Goal: Navigation & Orientation: Find specific page/section

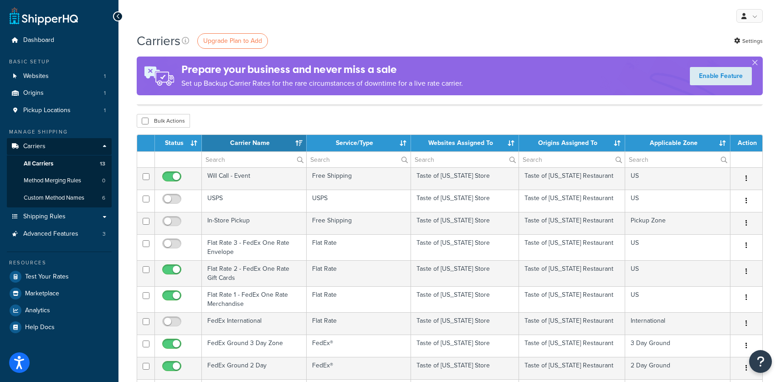
select select "15"
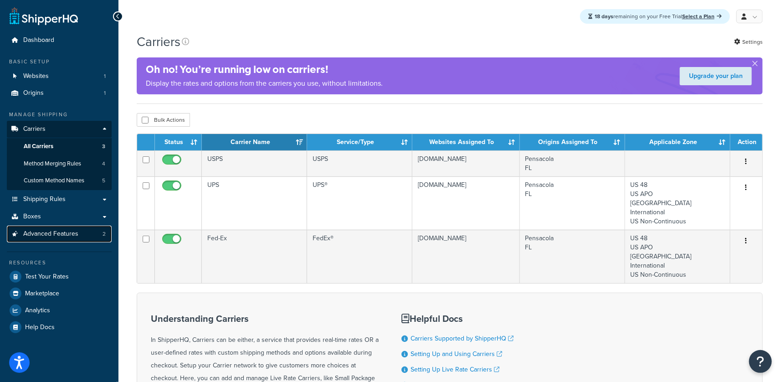
click at [68, 230] on span "Advanced Features" at bounding box center [50, 234] width 55 height 8
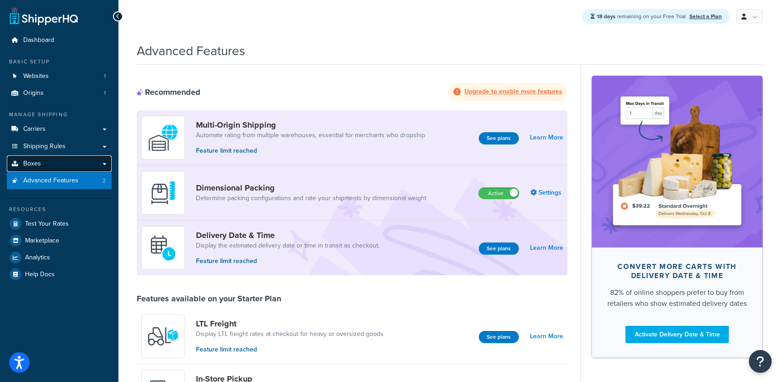
click at [72, 164] on link "Boxes" at bounding box center [59, 163] width 105 height 17
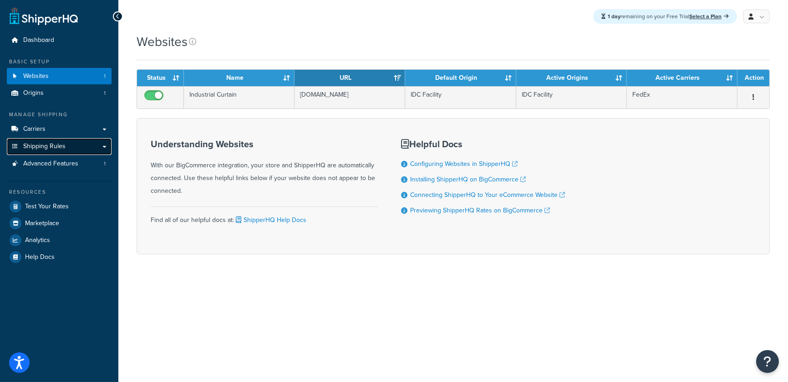
click at [73, 149] on link "Shipping Rules" at bounding box center [59, 146] width 105 height 17
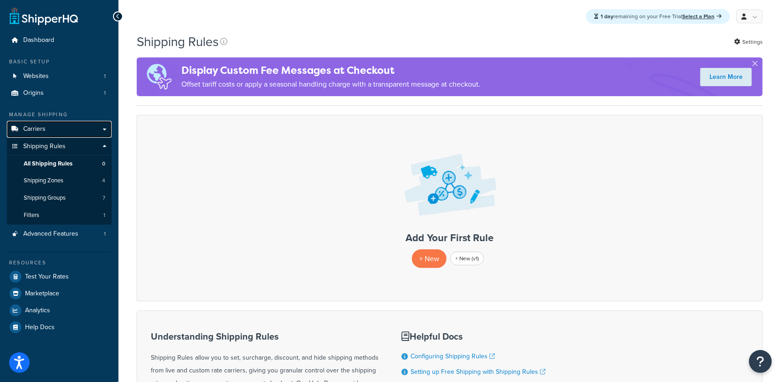
click at [59, 131] on link "Carriers" at bounding box center [59, 129] width 105 height 17
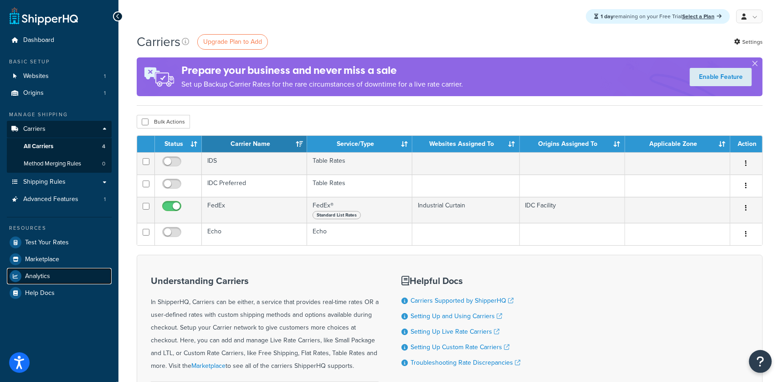
click at [61, 268] on link "Analytics" at bounding box center [59, 276] width 105 height 16
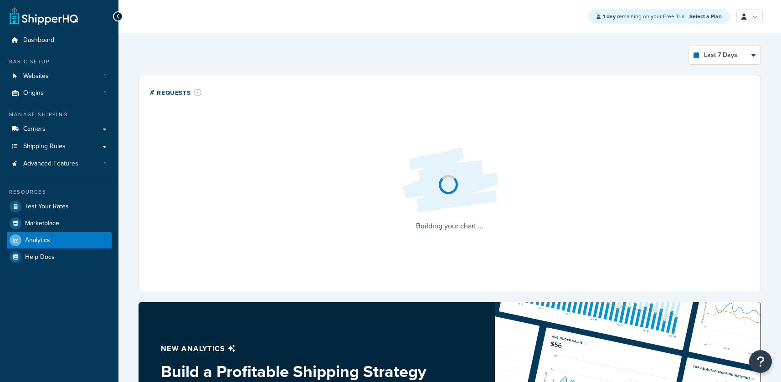
select select "last_7_days"
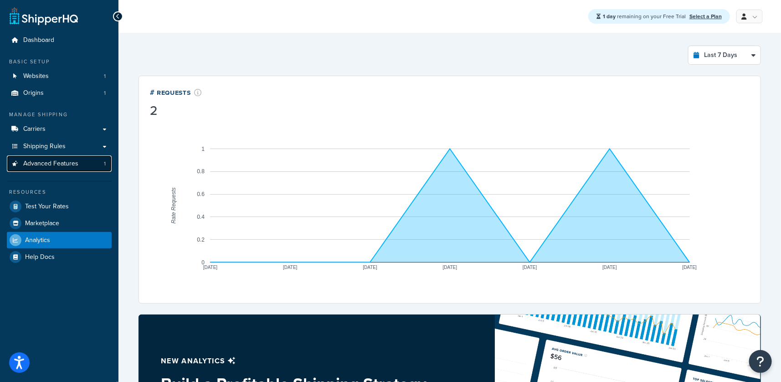
click at [56, 164] on span "Advanced Features" at bounding box center [50, 164] width 55 height 8
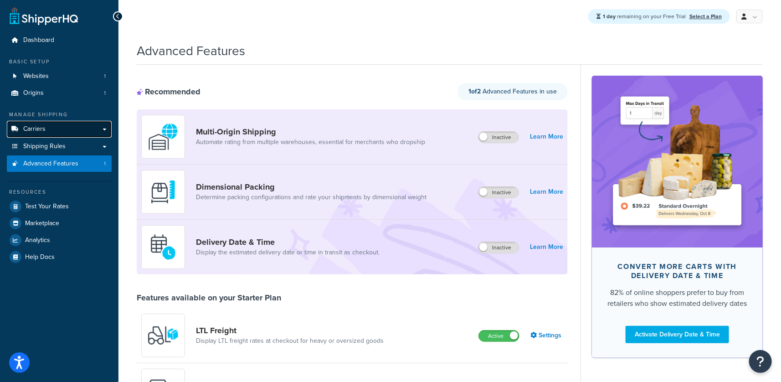
click at [53, 124] on link "Carriers" at bounding box center [59, 129] width 105 height 17
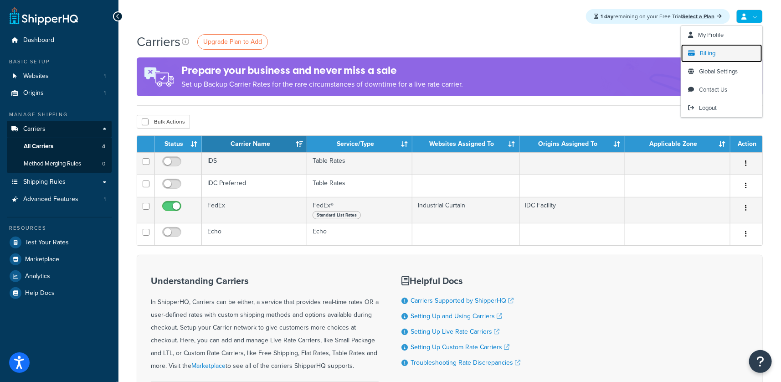
click at [698, 52] on link "Billing" at bounding box center [721, 53] width 81 height 18
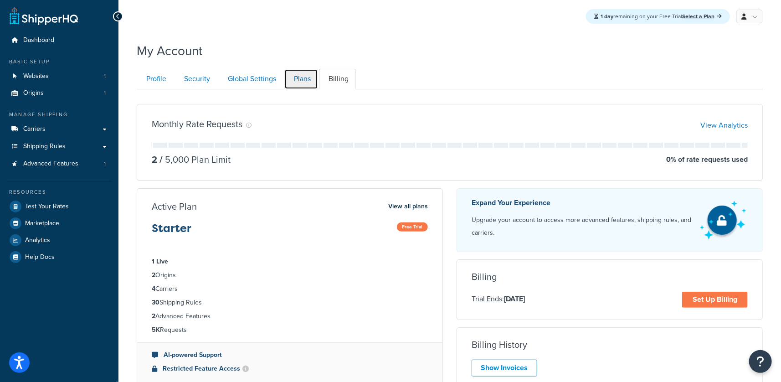
click at [312, 81] on link "Plans" at bounding box center [301, 79] width 34 height 20
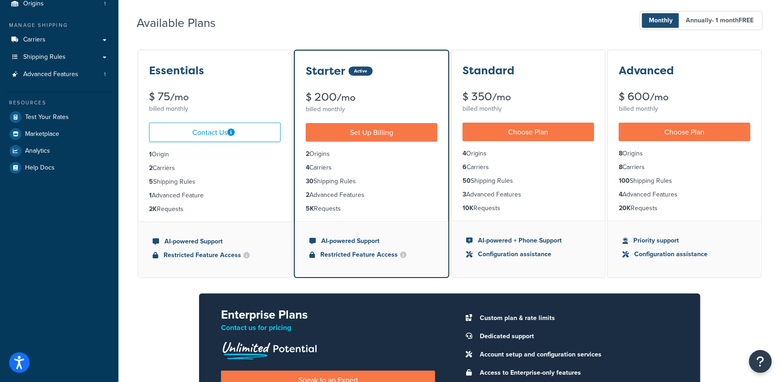
drag, startPoint x: 143, startPoint y: 153, endPoint x: 217, endPoint y: 213, distance: 95.6
click at [217, 213] on ul "1 Origin 2 Carriers 5 Shipping Rules 1 Advanced Feature 2K Requests" at bounding box center [214, 181] width 153 height 79
click at [69, 61] on link "Shipping Rules" at bounding box center [59, 57] width 105 height 17
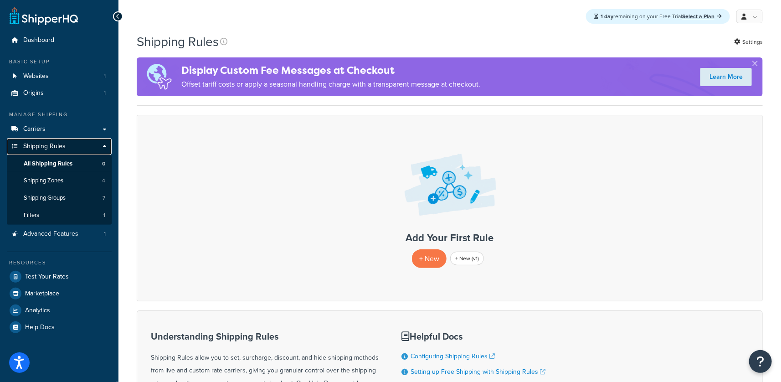
click at [68, 138] on link "Shipping Rules" at bounding box center [59, 146] width 105 height 17
click at [66, 133] on link "Carriers" at bounding box center [59, 129] width 105 height 17
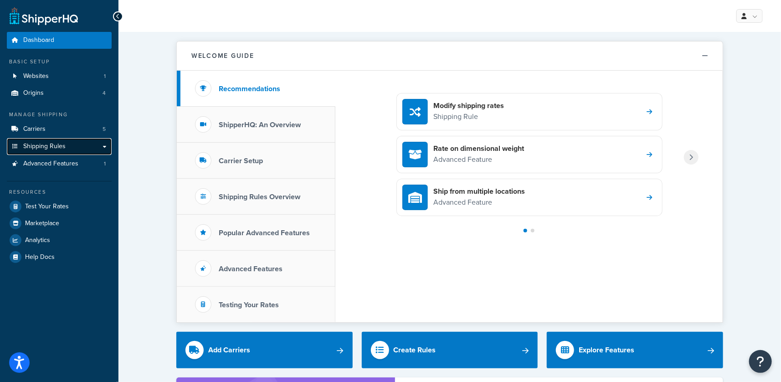
click at [77, 146] on link "Shipping Rules" at bounding box center [59, 146] width 105 height 17
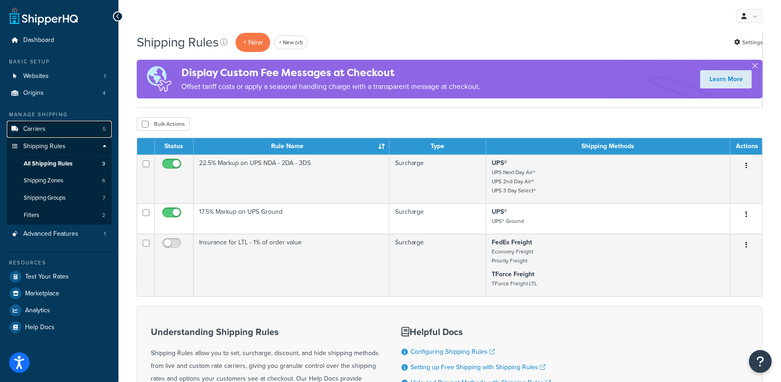
click at [71, 133] on link "Carriers 5" at bounding box center [59, 129] width 105 height 17
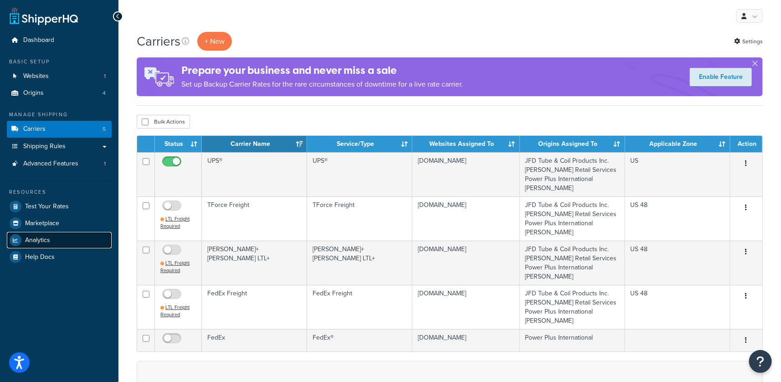
click at [61, 240] on link "Analytics" at bounding box center [59, 240] width 105 height 16
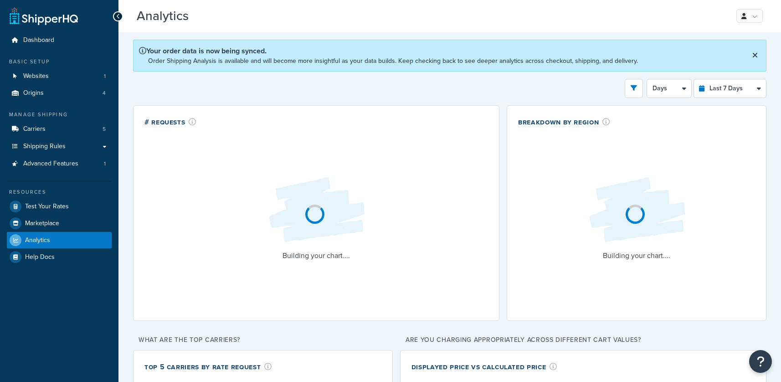
select select "last_7_days"
click at [72, 96] on link "Origins 4" at bounding box center [59, 93] width 105 height 17
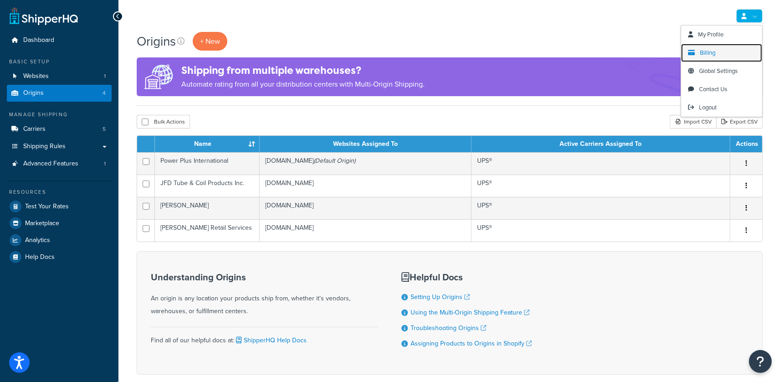
click at [711, 50] on span "Billing" at bounding box center [707, 52] width 15 height 9
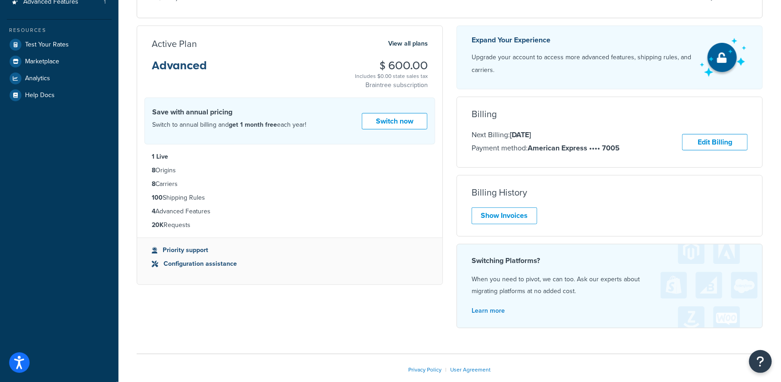
scroll to position [176, 0]
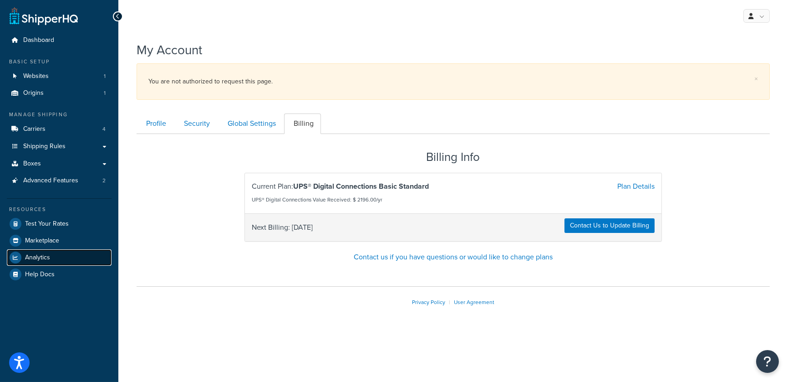
click at [42, 262] on link "Analytics" at bounding box center [59, 257] width 105 height 16
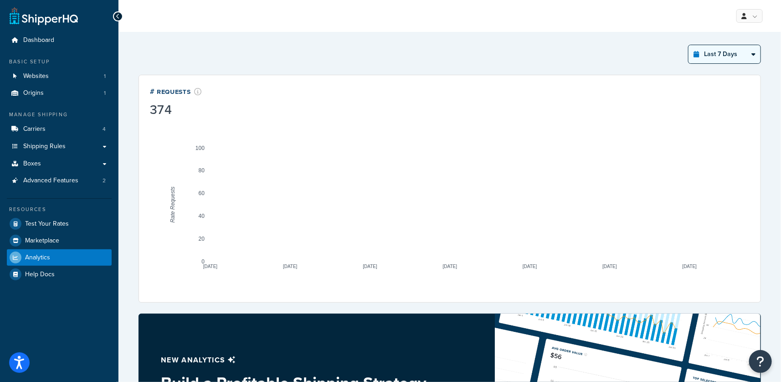
click at [714, 56] on select "Last 24 Hours Last 7 Days Last 30 Days Last 3 Months Last 6 Months Last 12 Mont…" at bounding box center [724, 54] width 72 height 18
select select "last_year"
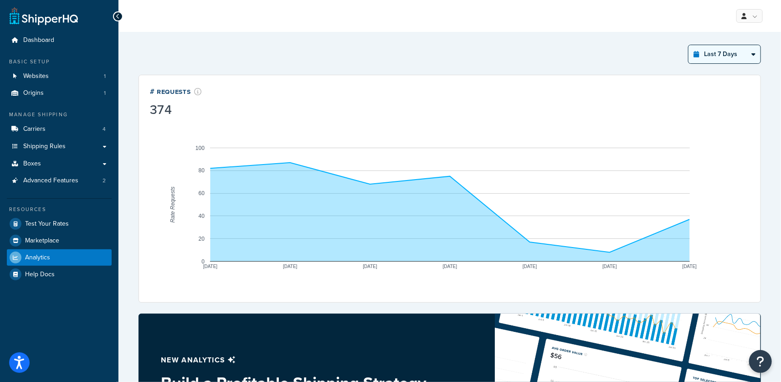
click at [688, 45] on select "Last 24 Hours Last 7 Days Last 30 Days Last 3 Months Last 6 Months Last 12 Mont…" at bounding box center [724, 54] width 72 height 18
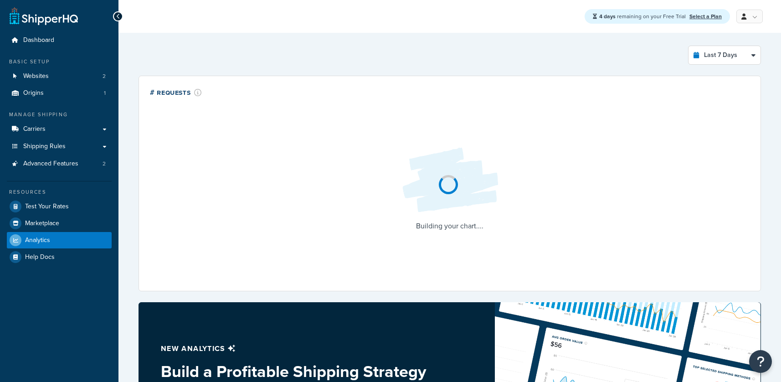
select select "last_7_days"
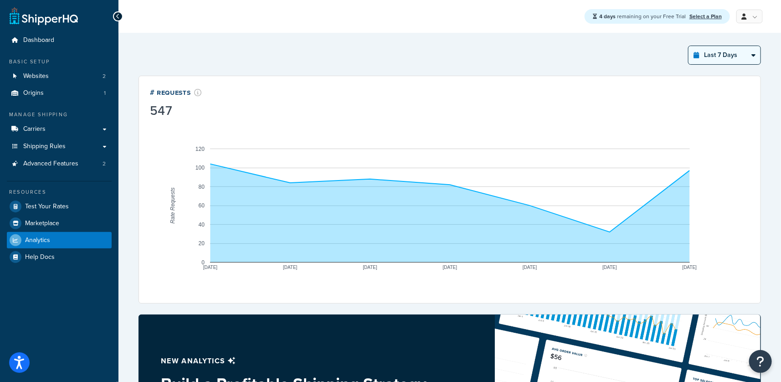
click at [720, 51] on select "Last 24 Hours Last 7 Days Last 30 Days Last 3 Months Last 6 Months Last 12 Mont…" at bounding box center [724, 55] width 72 height 18
click at [748, 17] on link at bounding box center [749, 17] width 26 height 14
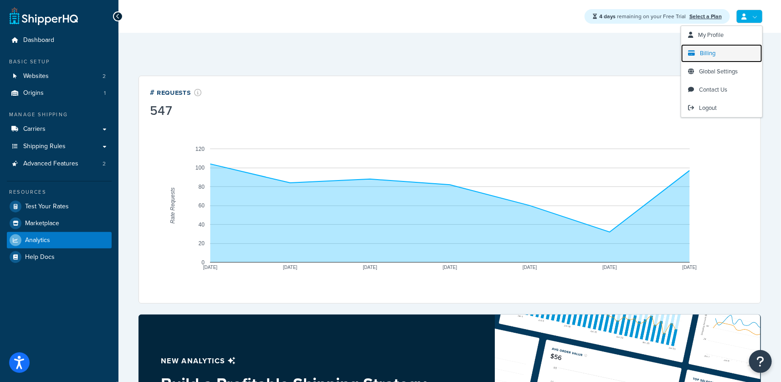
click at [716, 51] on link "Billing" at bounding box center [721, 53] width 81 height 18
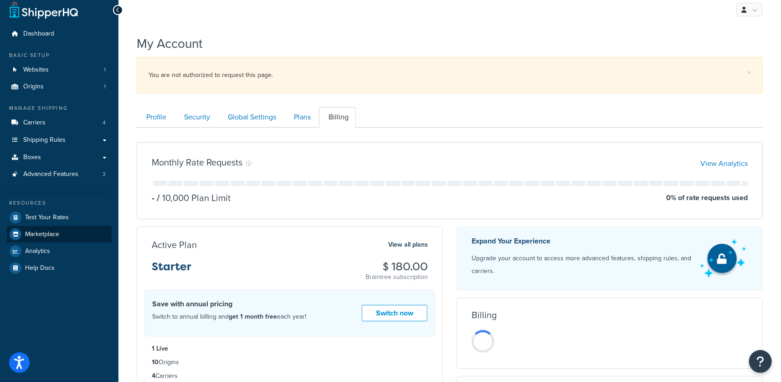
scroll to position [20, 0]
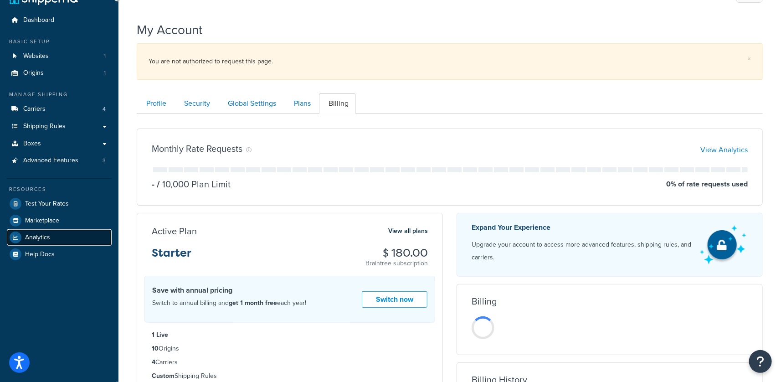
click at [64, 240] on link "Analytics" at bounding box center [59, 237] width 105 height 16
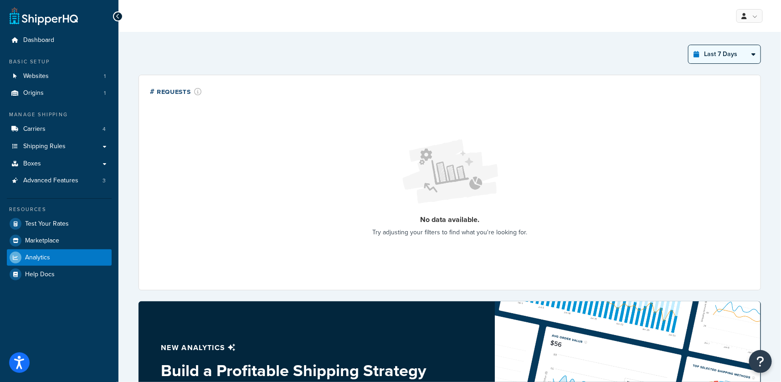
click at [715, 54] on select "Last 24 Hours Last 7 Days Last 30 Days Last 3 Months Last 6 Months Last 12 Mont…" at bounding box center [724, 54] width 72 height 18
select select "last_30_days"
click at [688, 45] on select "Last 24 Hours Last 7 Days Last 30 Days Last 3 Months Last 6 Months Last 12 Mont…" at bounding box center [724, 54] width 72 height 18
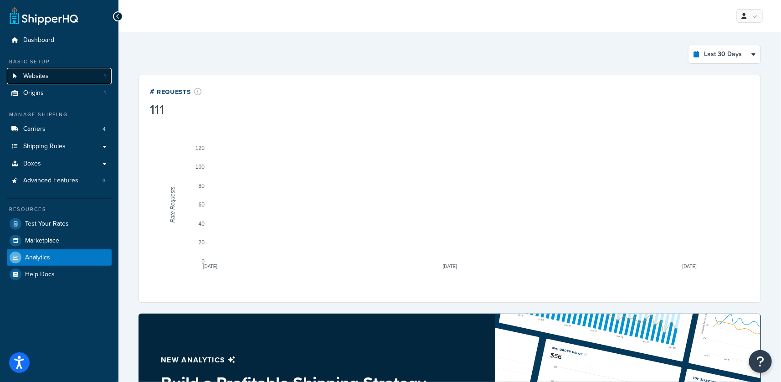
click at [78, 72] on link "Websites 1" at bounding box center [59, 76] width 105 height 17
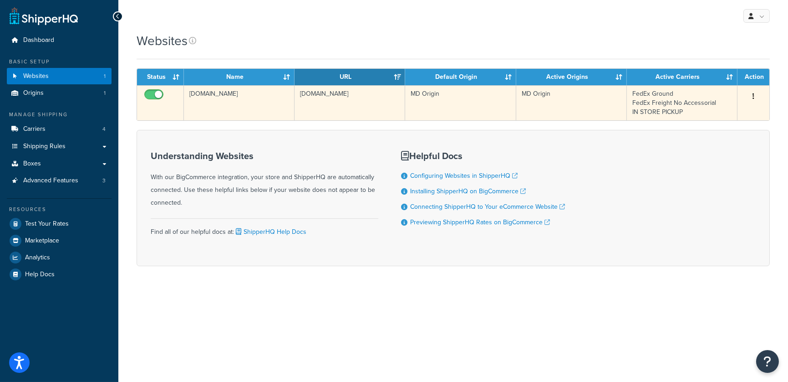
click at [232, 109] on td "[DOMAIN_NAME]" at bounding box center [239, 102] width 111 height 35
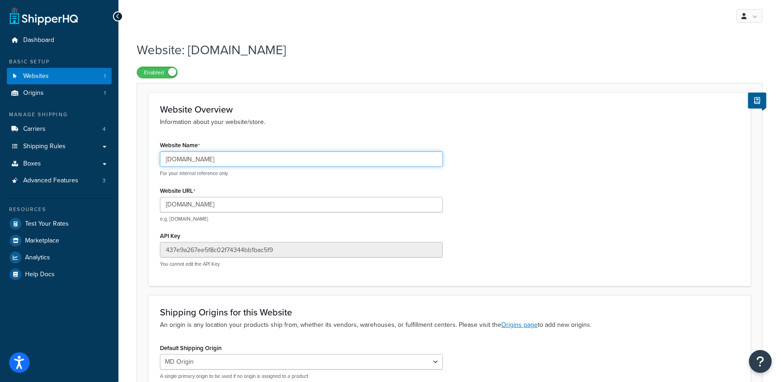
click at [216, 157] on input "[DOMAIN_NAME]" at bounding box center [301, 158] width 283 height 15
click at [216, 158] on input "[DOMAIN_NAME]" at bounding box center [301, 158] width 283 height 15
